Goal: Task Accomplishment & Management: Complete application form

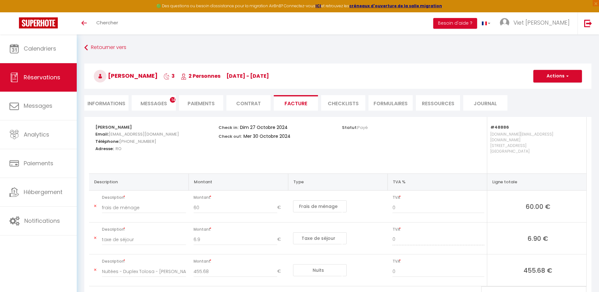
select select "cleaning"
select select "taxes"
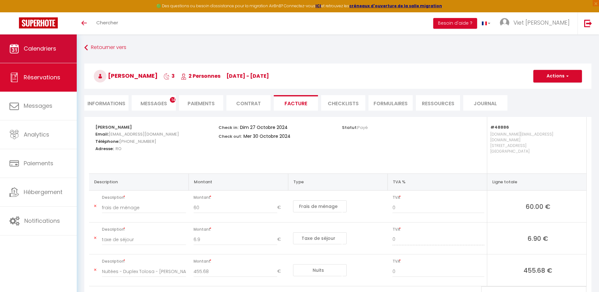
click at [41, 52] on span "Calendriers" at bounding box center [40, 49] width 33 height 8
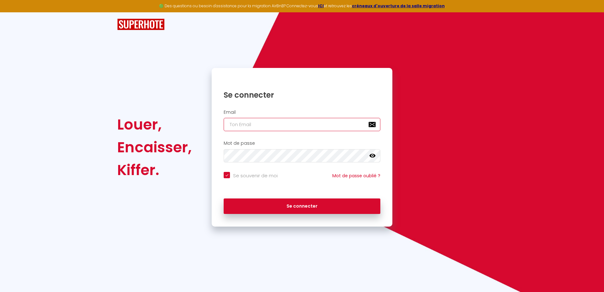
type input "[DOMAIN_NAME][EMAIL_ADDRESS][DOMAIN_NAME]"
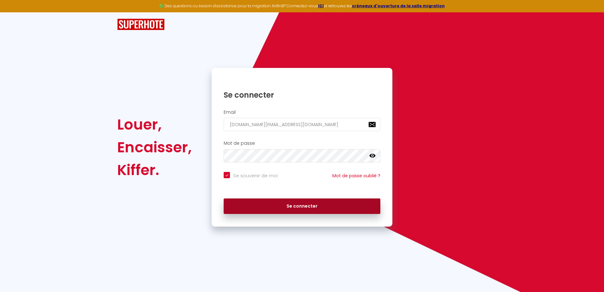
click at [305, 205] on button "Se connecter" at bounding box center [302, 206] width 157 height 16
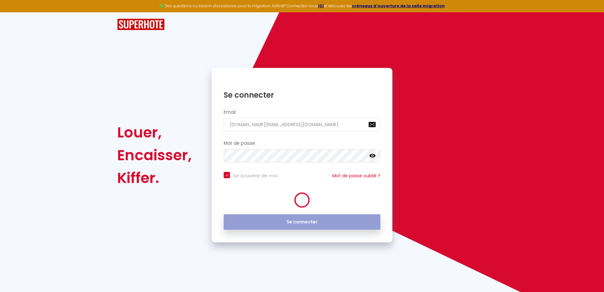
checkbox input "true"
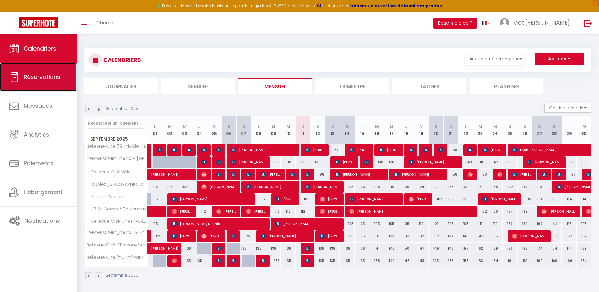
click at [49, 80] on span "Réservations" at bounding box center [42, 77] width 37 height 8
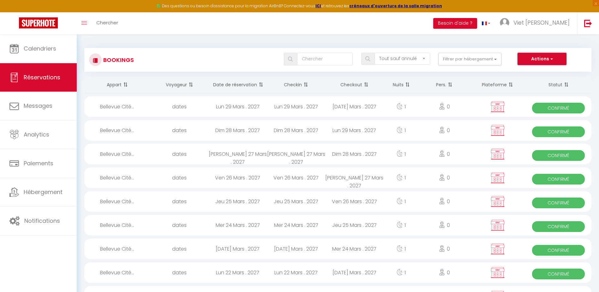
click at [545, 57] on button "Actions" at bounding box center [542, 59] width 49 height 13
click at [539, 72] on link "Nouvelle Réservation" at bounding box center [533, 73] width 68 height 8
select select
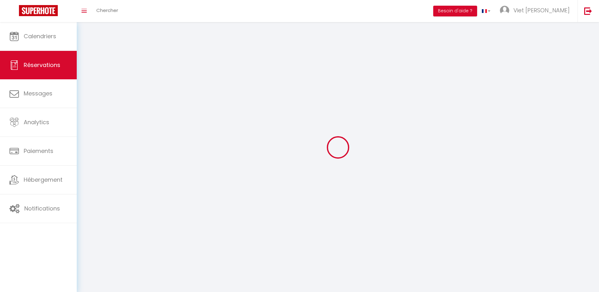
select select
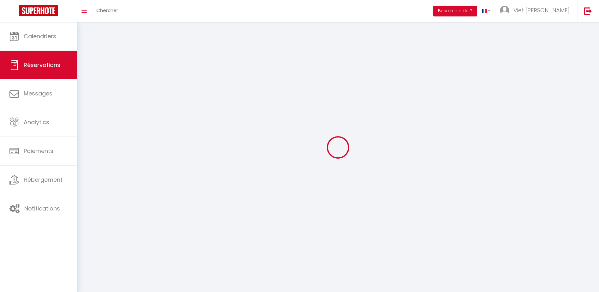
select select
checkbox input "false"
select select
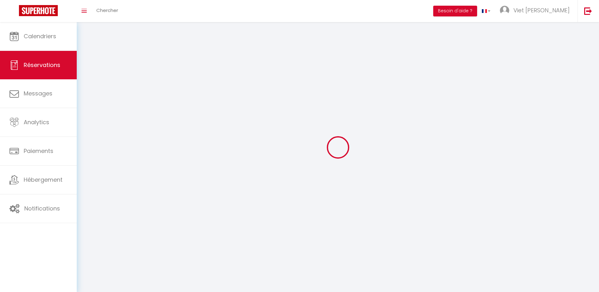
select select
checkbox input "false"
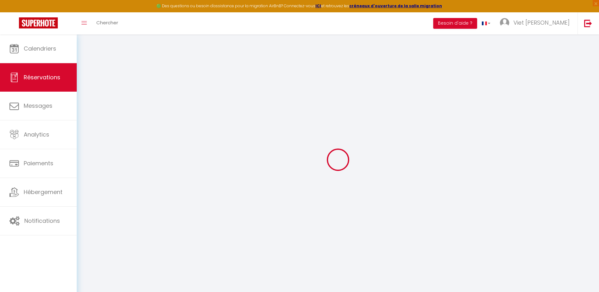
select select
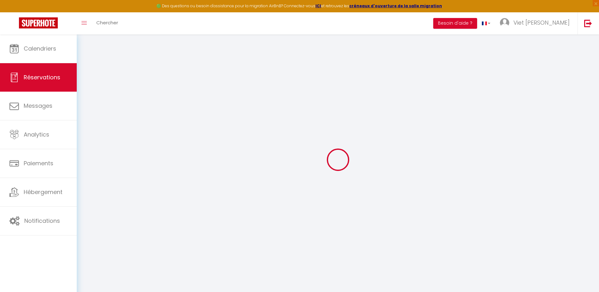
select select
checkbox input "false"
select select
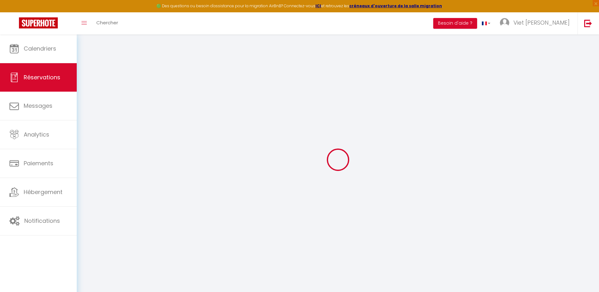
select select
checkbox input "false"
select select
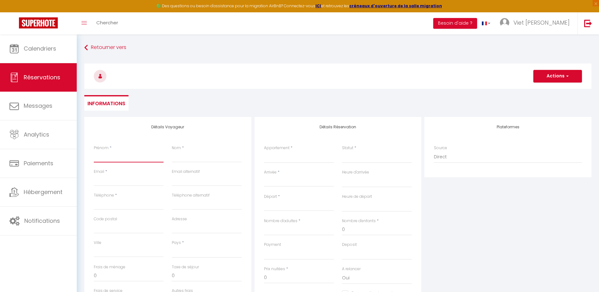
click at [116, 158] on input "Prénom" at bounding box center [129, 156] width 70 height 11
type input "P"
select select
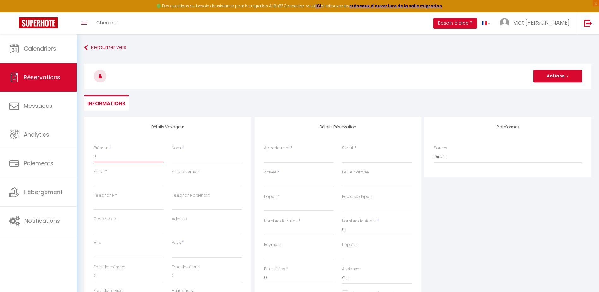
select select
checkbox input "false"
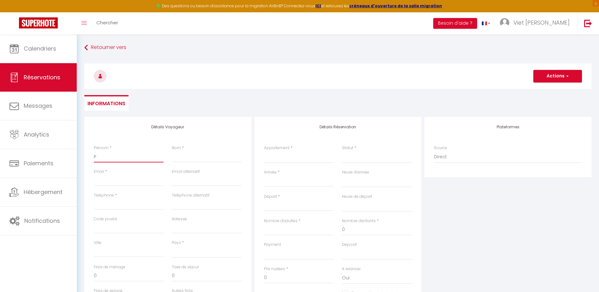
type input "Pa"
select select
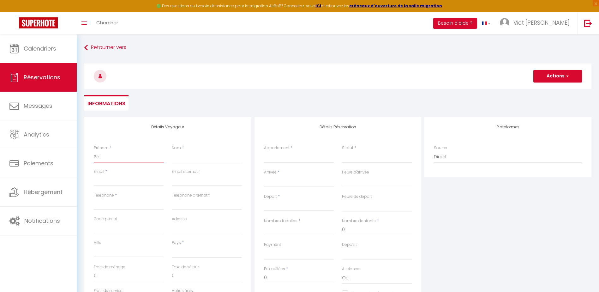
select select
checkbox input "false"
type input "Pau"
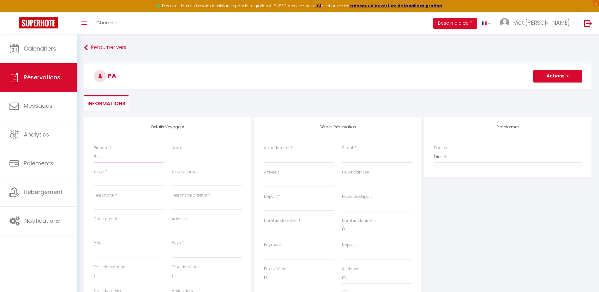
select select
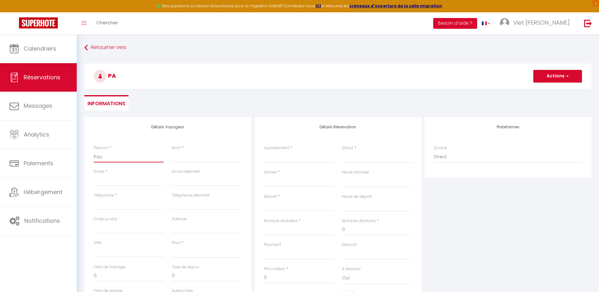
select select
checkbox input "false"
type input "[PERSON_NAME]"
select select
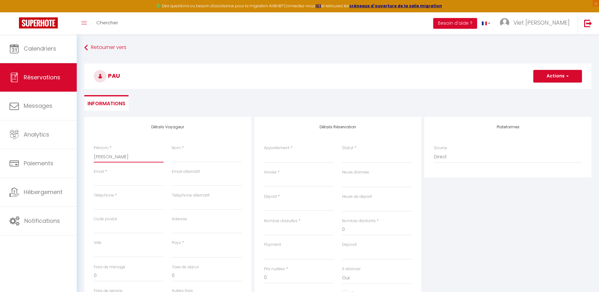
select select
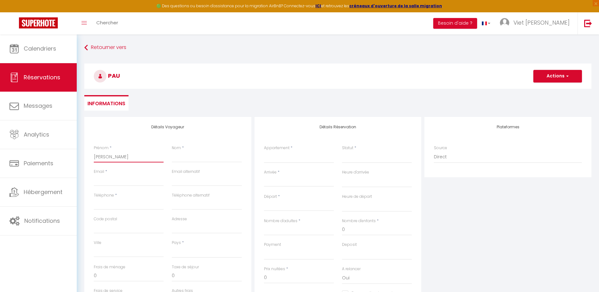
select select
checkbox input "false"
type input "[PERSON_NAME]"
click at [192, 161] on input "Nom" at bounding box center [207, 156] width 70 height 11
type input "M"
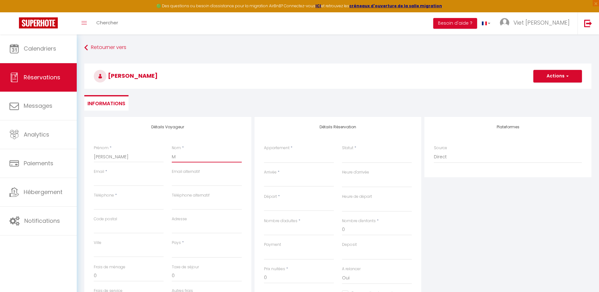
select select
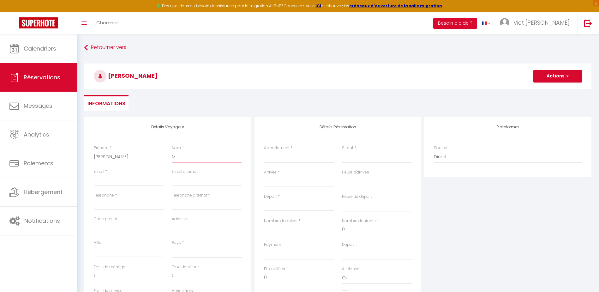
select select
checkbox input "false"
type input "Mi"
select select
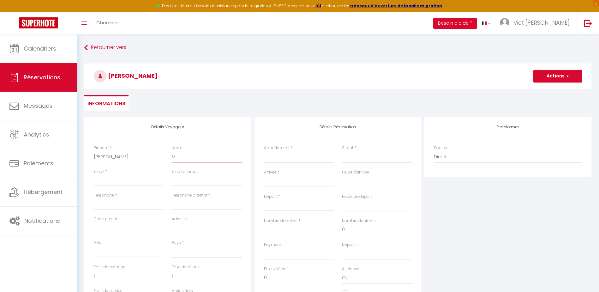
select select
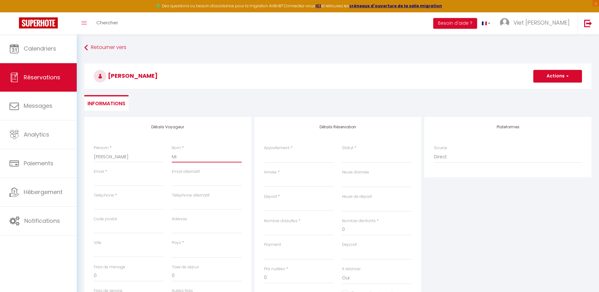
select select
checkbox input "false"
type input "Mit"
select select
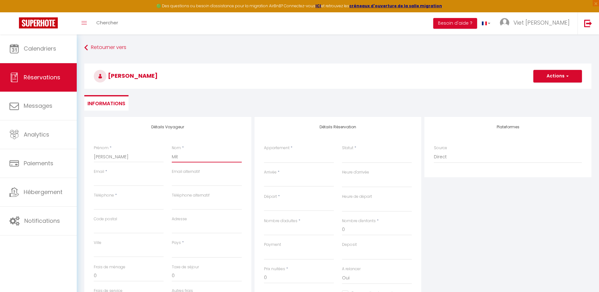
select select
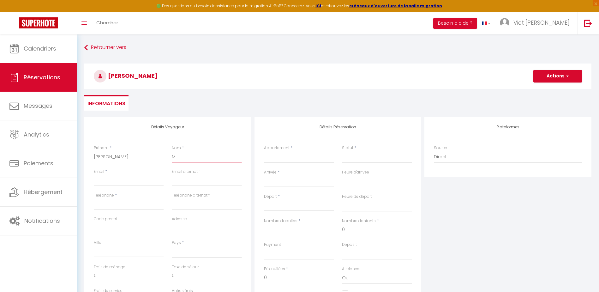
checkbox input "false"
type input "Mitc"
select select
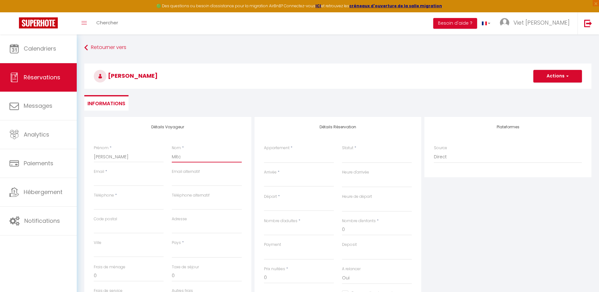
select select
checkbox input "false"
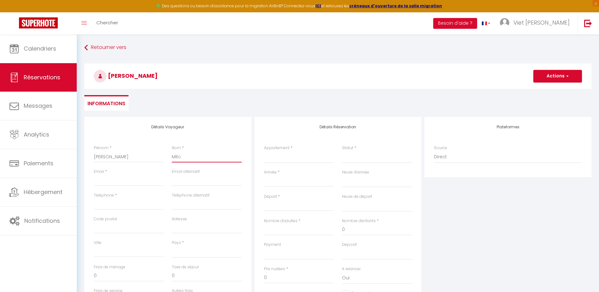
type input "[PERSON_NAME]"
select select
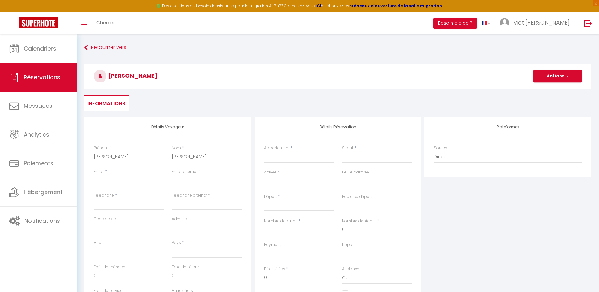
select select
checkbox input "false"
type input "Mitche"
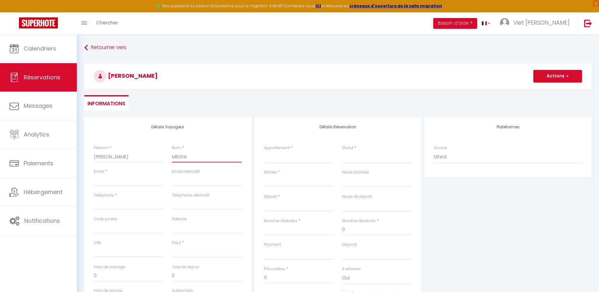
select select
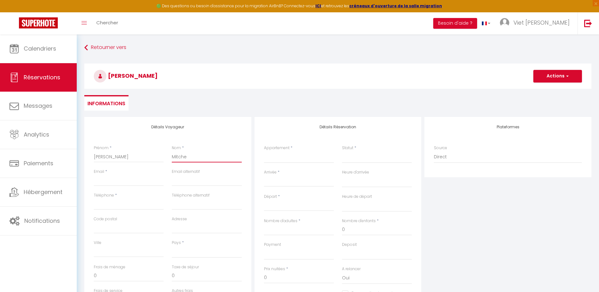
select select
checkbox input "false"
type input "[PERSON_NAME]"
select select
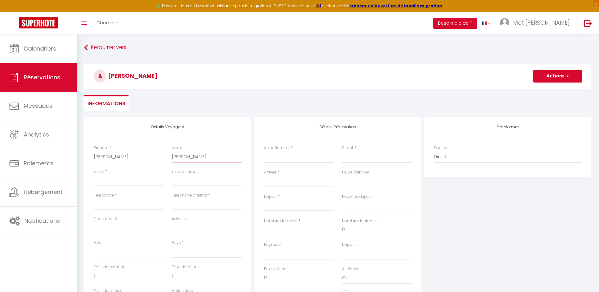
select select
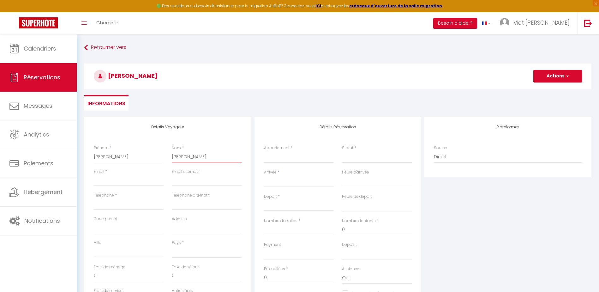
select select
checkbox input "false"
type input "[PERSON_NAME]"
select select
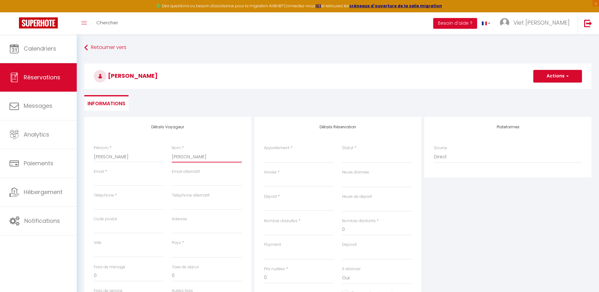
select select
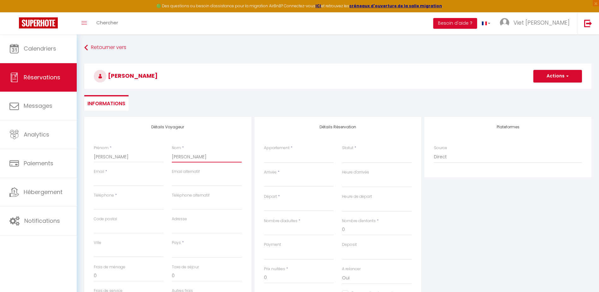
checkbox input "false"
type input "[PERSON_NAME]"
click at [138, 181] on input "Email client" at bounding box center [129, 180] width 70 height 11
type input "p"
select select
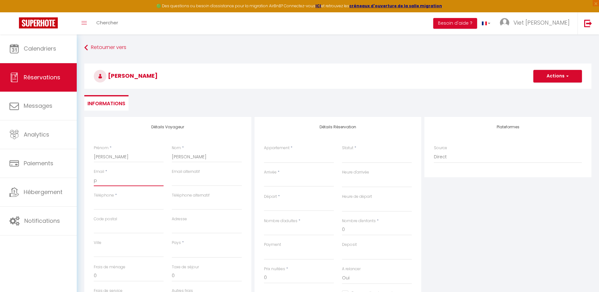
select select
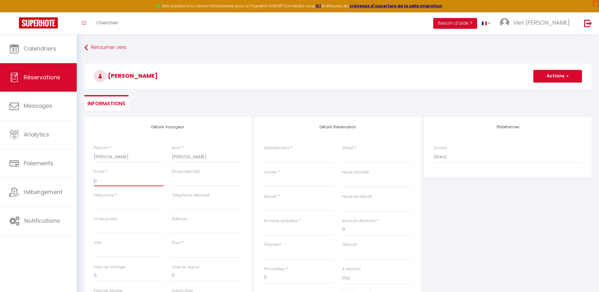
select select
checkbox input "false"
type input "pa"
select select
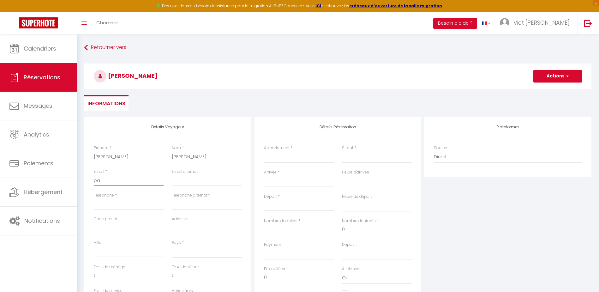
select select
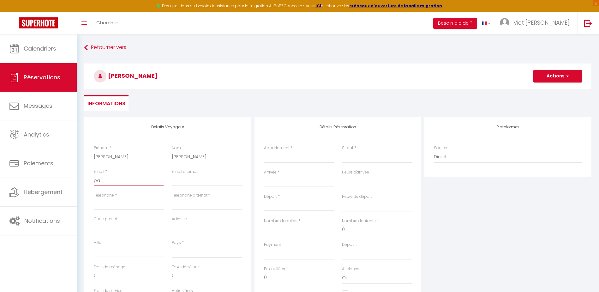
checkbox input "false"
type input "paj"
select select
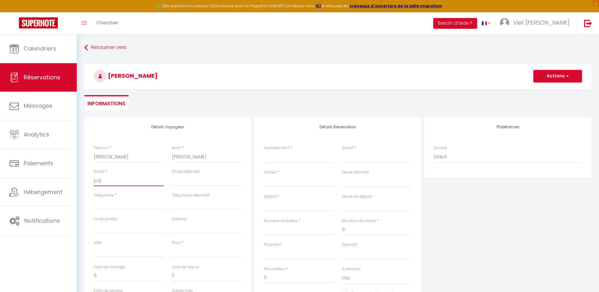
select select
checkbox input "false"
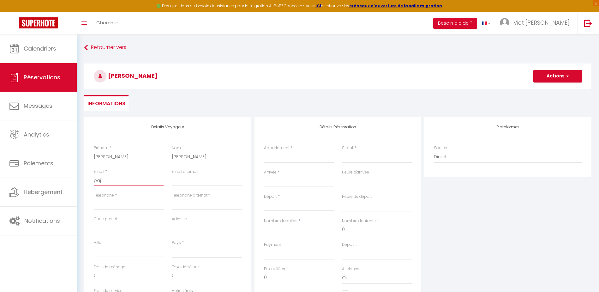
type input "pajo"
select select
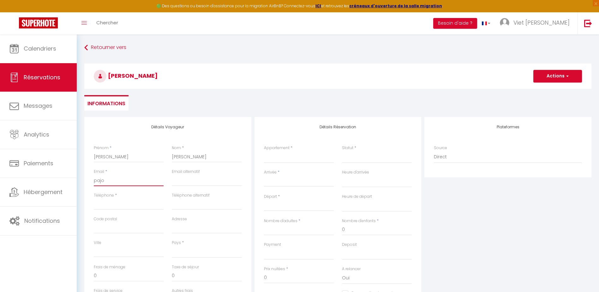
select select
checkbox input "false"
type input "pajom"
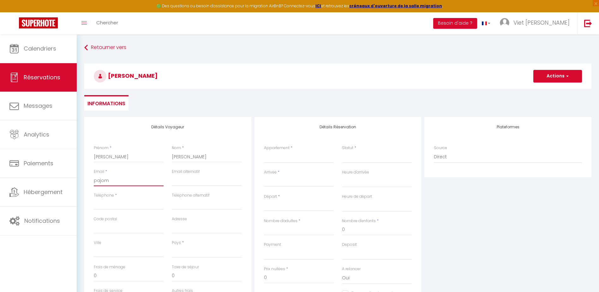
select select
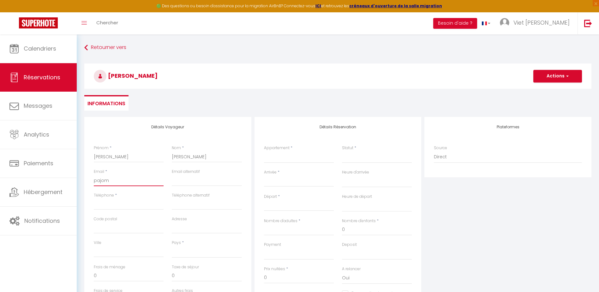
select select
checkbox input "false"
type input "pajomu"
select select
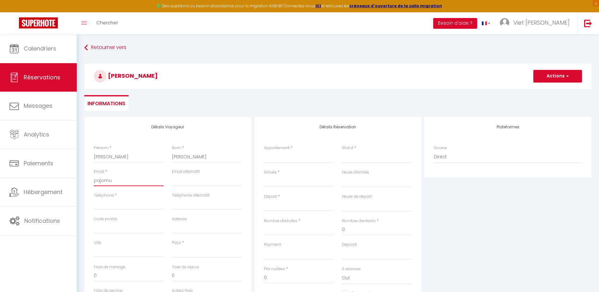
select select
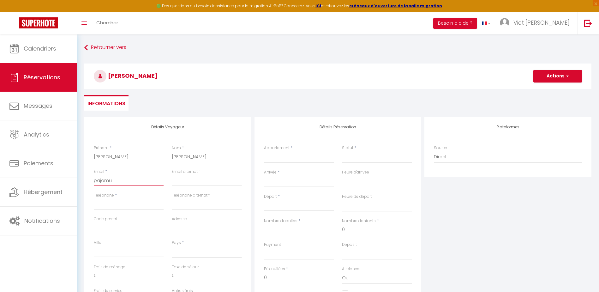
select select
click at [127, 207] on input "Téléphone" at bounding box center [129, 203] width 70 height 11
click at [203, 252] on select "[GEOGRAPHIC_DATA] [GEOGRAPHIC_DATA] [GEOGRAPHIC_DATA] [GEOGRAPHIC_DATA] [GEOGRA…" at bounding box center [207, 252] width 70 height 12
click at [172, 246] on select "[GEOGRAPHIC_DATA] [GEOGRAPHIC_DATA] [GEOGRAPHIC_DATA] [GEOGRAPHIC_DATA] [GEOGRA…" at bounding box center [207, 252] width 70 height 12
click at [425, 245] on div "Plateformes Source Direct [DOMAIN_NAME] [DOMAIN_NAME] Chalet montagne Expedia G…" at bounding box center [508, 230] width 170 height 226
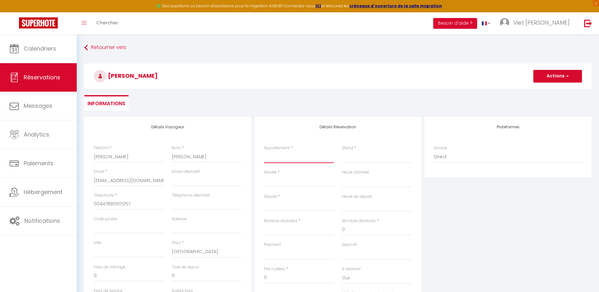
click at [307, 158] on select "23 [GEOGRAPHIC_DATA] / Toulouzen [GEOGRAPHIC_DATA] 1km*Garden*Aircon*Private ca…" at bounding box center [299, 157] width 70 height 12
click at [264, 151] on select "23 [GEOGRAPHIC_DATA] / Toulouzen [GEOGRAPHIC_DATA] 1km*Garden*Aircon*Private ca…" at bounding box center [299, 157] width 70 height 12
click at [353, 153] on select "Confirmé Non Confirmé [PERSON_NAME] par le voyageur No Show Request" at bounding box center [377, 157] width 70 height 12
click at [358, 158] on select "Confirmé Non Confirmé [PERSON_NAME] par le voyageur No Show Request" at bounding box center [377, 157] width 70 height 12
click at [362, 161] on select "Confirmé Non Confirmé [PERSON_NAME] par le voyageur No Show Request" at bounding box center [377, 157] width 70 height 12
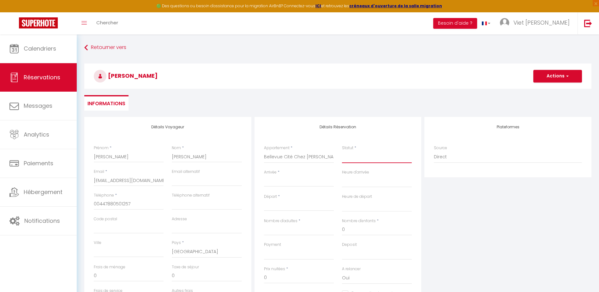
click at [342, 151] on select "Confirmé Non Confirmé [PERSON_NAME] par le voyageur No Show Request" at bounding box center [377, 157] width 70 height 12
click at [305, 178] on input "Arrivée" at bounding box center [299, 182] width 70 height 8
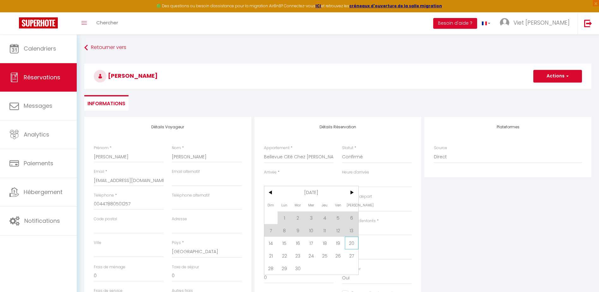
click at [350, 244] on span "20" at bounding box center [352, 243] width 14 height 13
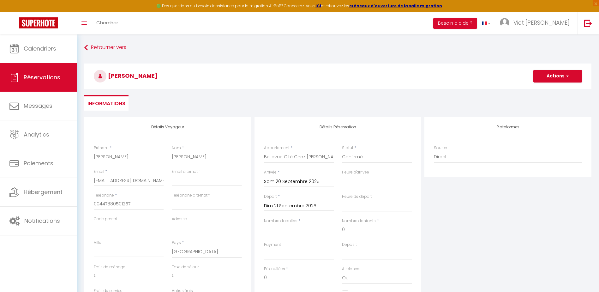
click at [314, 203] on input "Dim 21 Septembre 2025" at bounding box center [299, 206] width 70 height 8
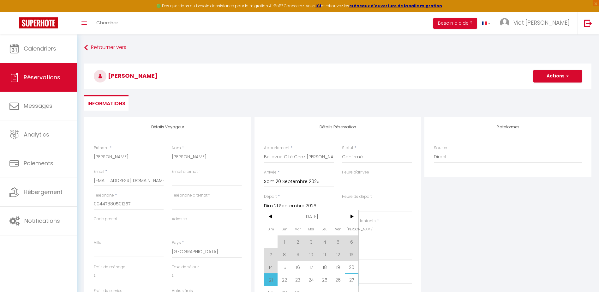
click at [350, 280] on span "27" at bounding box center [352, 279] width 14 height 13
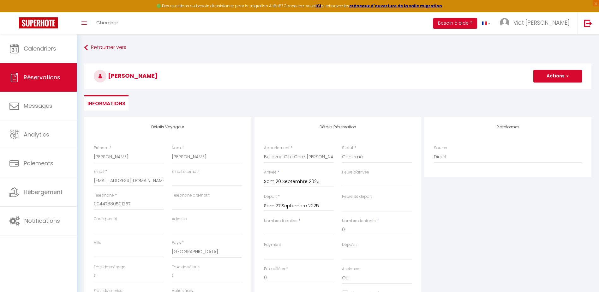
click at [455, 244] on div "Plateformes Source Direct [DOMAIN_NAME] [DOMAIN_NAME] Chalet montagne Expedia G…" at bounding box center [508, 230] width 170 height 226
click at [299, 234] on input "Nombre d'adultes" at bounding box center [299, 229] width 70 height 11
click at [487, 227] on div "Plateformes Source Direct [DOMAIN_NAME] [DOMAIN_NAME] Chalet montagne Expedia G…" at bounding box center [508, 230] width 170 height 226
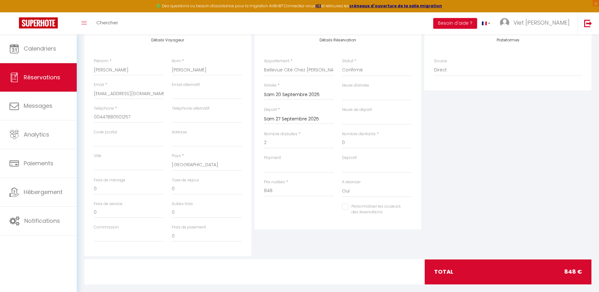
scroll to position [95, 0]
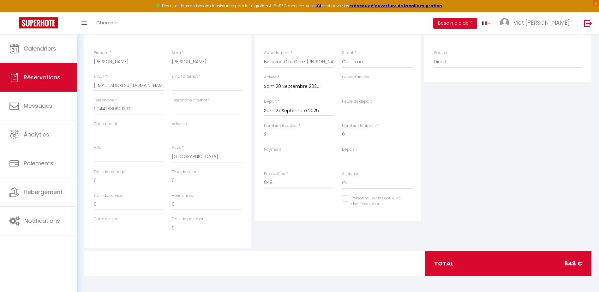
click at [299, 181] on input "848" at bounding box center [299, 182] width 70 height 11
click at [476, 189] on div "Plateformes Source Direct [DOMAIN_NAME] [DOMAIN_NAME] Chalet montagne Expedia G…" at bounding box center [508, 135] width 170 height 226
click at [468, 58] on select "Direct [DOMAIN_NAME] [DOMAIN_NAME] Chalet montagne Expedia Gite de [GEOGRAPHIC_…" at bounding box center [508, 62] width 148 height 12
click at [434, 56] on select "Direct [DOMAIN_NAME] [DOMAIN_NAME] Chalet montagne Expedia Gite de [GEOGRAPHIC_…" at bounding box center [508, 62] width 148 height 12
click at [508, 160] on div "Plateformes Source Direct [DOMAIN_NAME] [DOMAIN_NAME] Chalet montagne Expedia G…" at bounding box center [508, 135] width 170 height 226
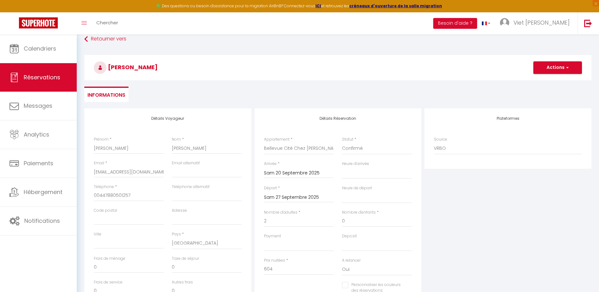
scroll to position [0, 0]
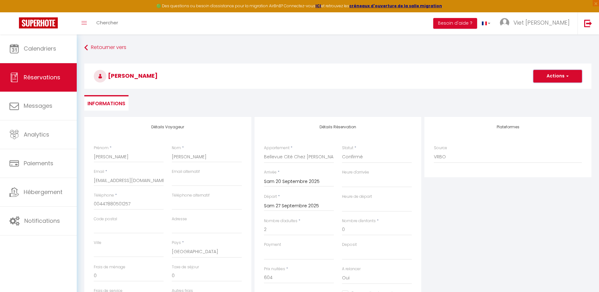
click at [561, 78] on button "Actions" at bounding box center [557, 76] width 49 height 13
click at [551, 91] on link "Enregistrer" at bounding box center [551, 90] width 50 height 8
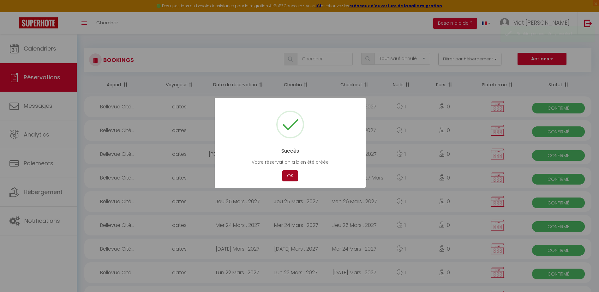
click at [292, 178] on button "OK" at bounding box center [290, 175] width 16 height 11
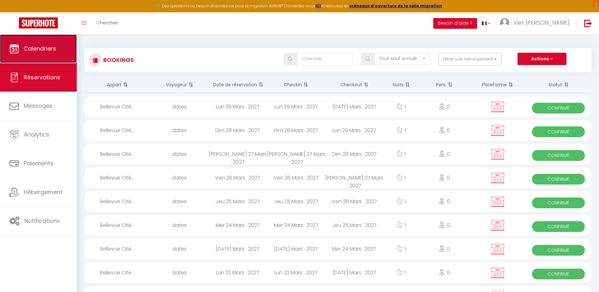
click at [59, 51] on link "Calendriers" at bounding box center [38, 48] width 77 height 28
